Goal: Task Accomplishment & Management: Complete application form

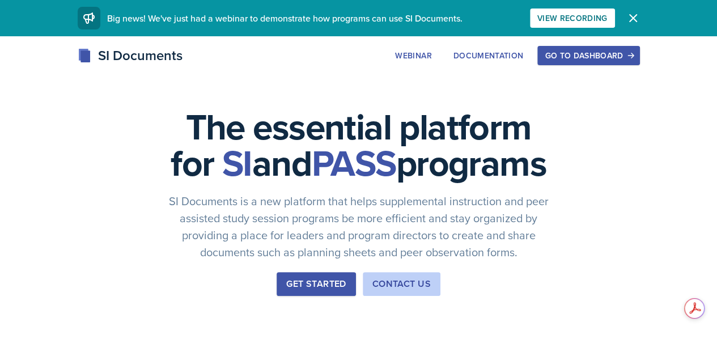
click at [619, 62] on button "Go to Dashboard" at bounding box center [588, 55] width 102 height 19
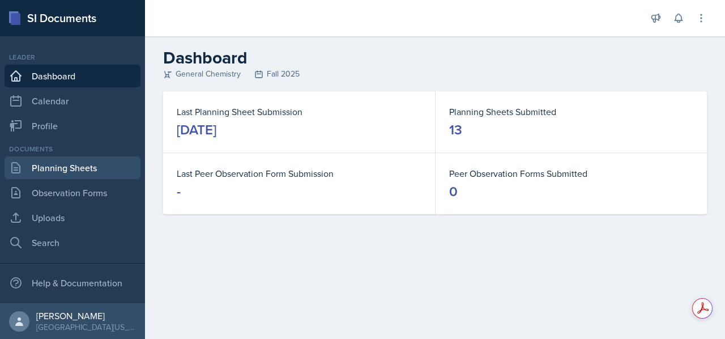
click at [96, 173] on link "Planning Sheets" at bounding box center [73, 167] width 136 height 23
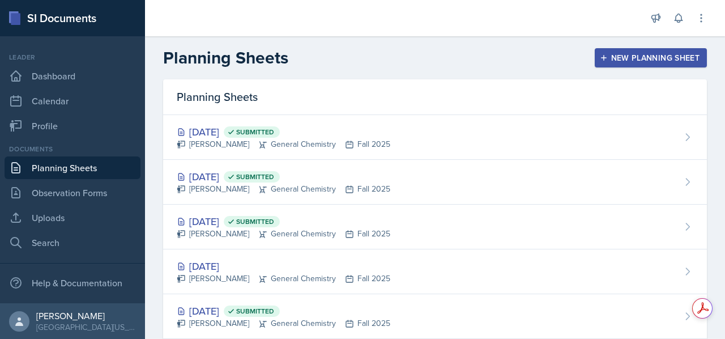
click at [623, 59] on div "New Planning Sheet" at bounding box center [650, 57] width 97 height 9
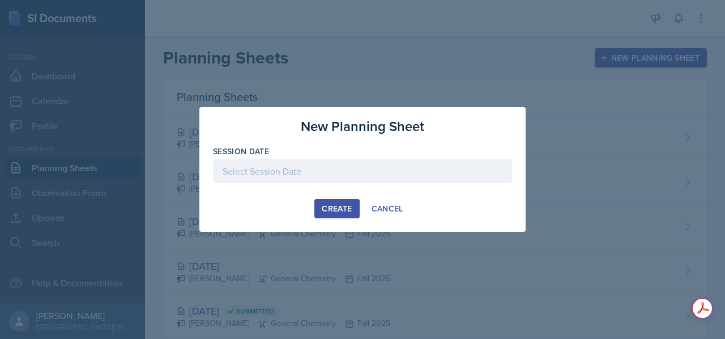
click at [296, 174] on div at bounding box center [362, 171] width 299 height 24
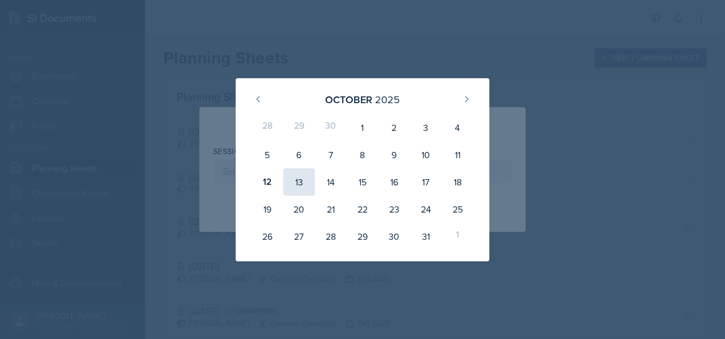
click at [300, 184] on div "13" at bounding box center [299, 181] width 32 height 27
type input "[DATE]"
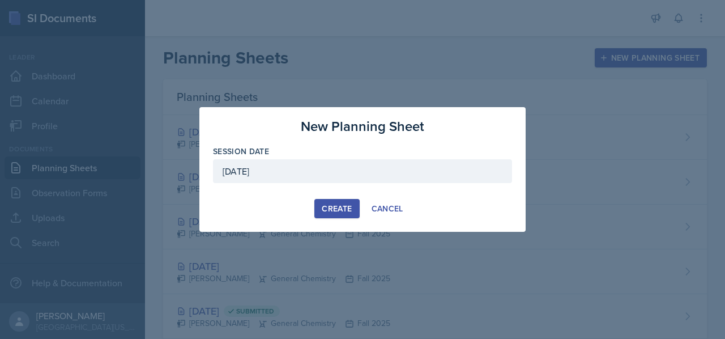
click at [350, 205] on div "Create" at bounding box center [337, 208] width 30 height 9
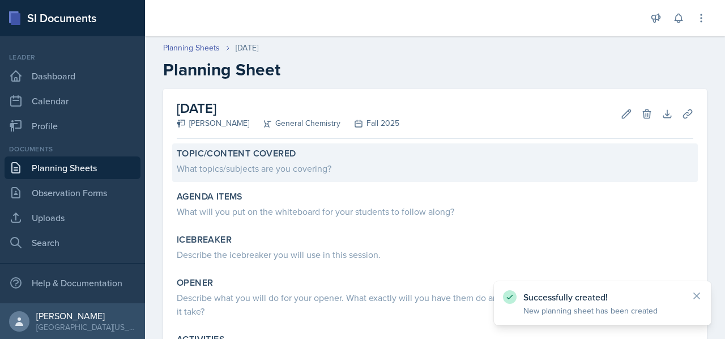
click at [317, 171] on div "What topics/subjects are you covering?" at bounding box center [435, 168] width 517 height 14
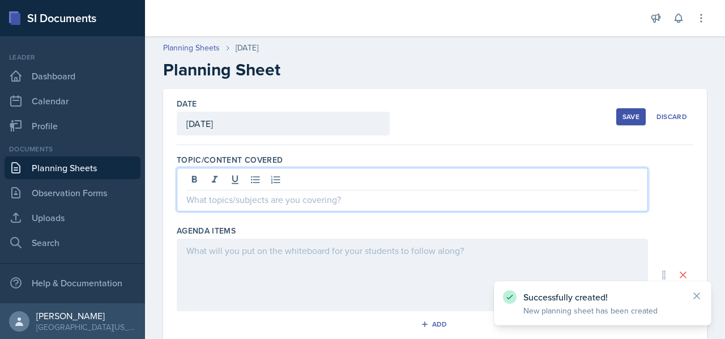
click at [317, 178] on div at bounding box center [412, 190] width 471 height 44
